Goal: Task Accomplishment & Management: Manage account settings

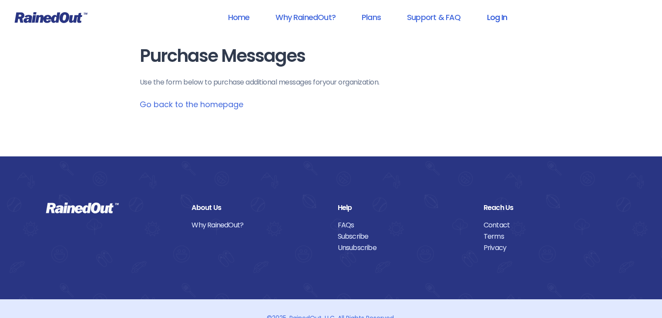
click at [500, 16] on link "Log In" at bounding box center [496, 17] width 43 height 20
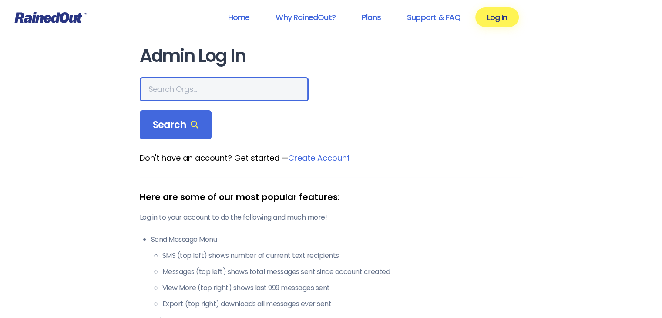
click at [180, 86] on input "text" at bounding box center [224, 89] width 169 height 24
type input "[PERSON_NAME] carriage classic"
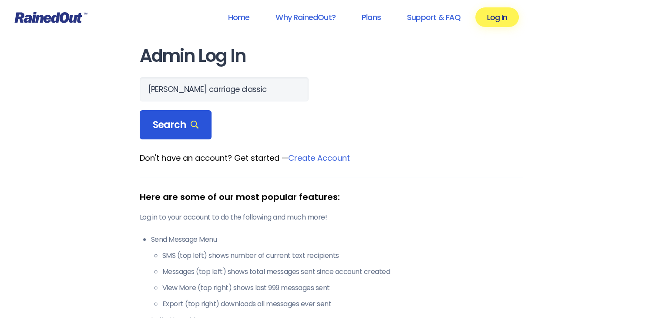
click at [171, 128] on span "Search" at bounding box center [176, 125] width 46 height 12
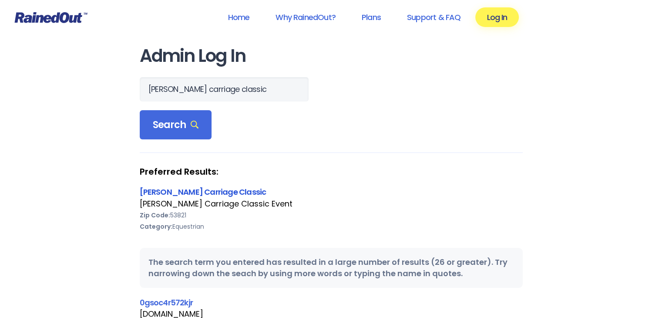
drag, startPoint x: 193, startPoint y: 198, endPoint x: 198, endPoint y: 193, distance: 7.1
click at [193, 198] on div "[PERSON_NAME] Carriage Classic Event" at bounding box center [331, 203] width 383 height 11
click at [201, 189] on link "[PERSON_NAME] Carriage Classic" at bounding box center [203, 191] width 127 height 11
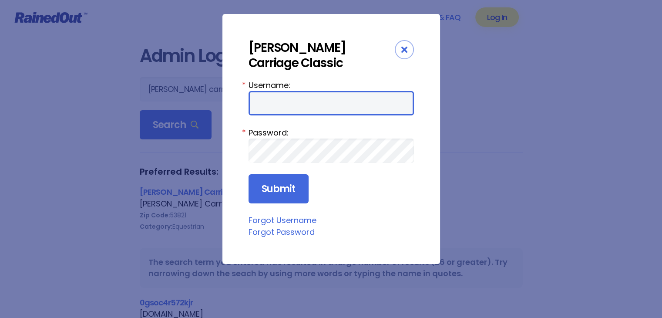
type input "vlcc"
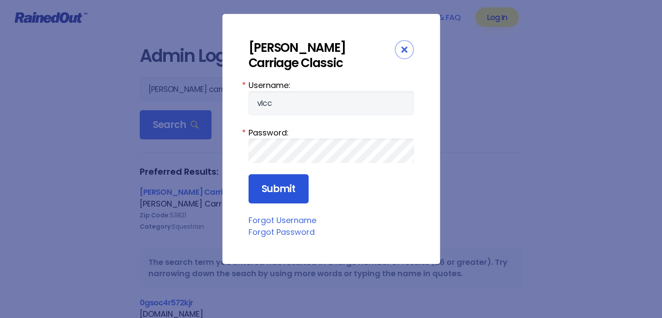
click at [286, 187] on input "Submit" at bounding box center [279, 189] width 60 height 30
